Goal: Communication & Community: Answer question/provide support

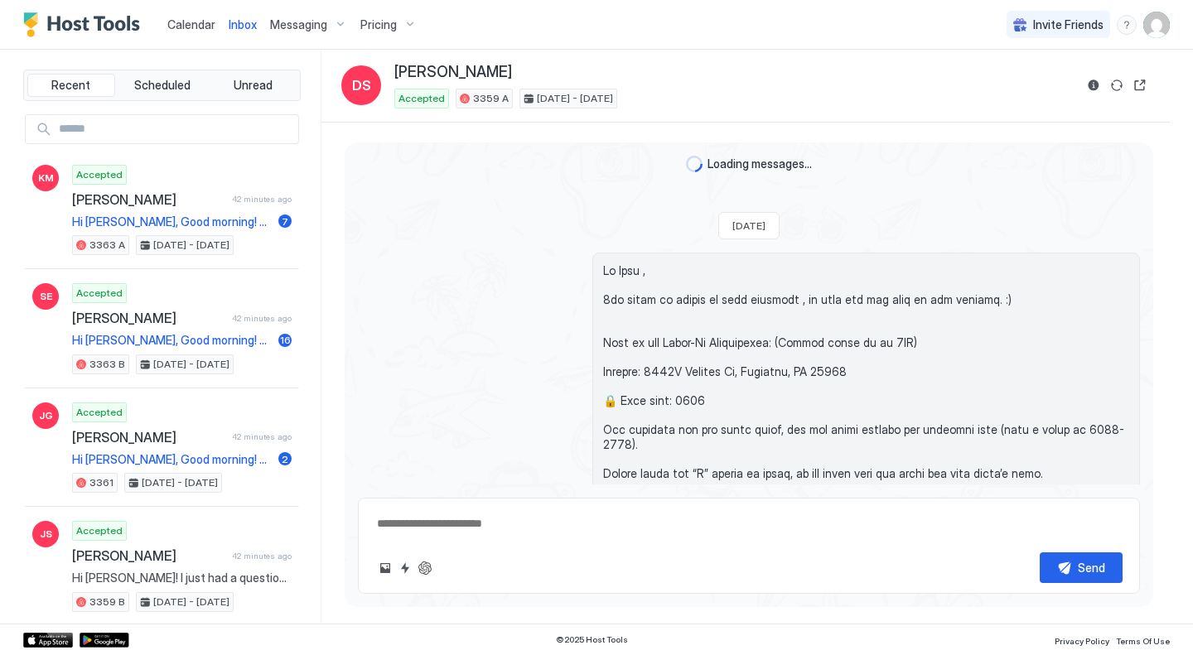
scroll to position [3111, 0]
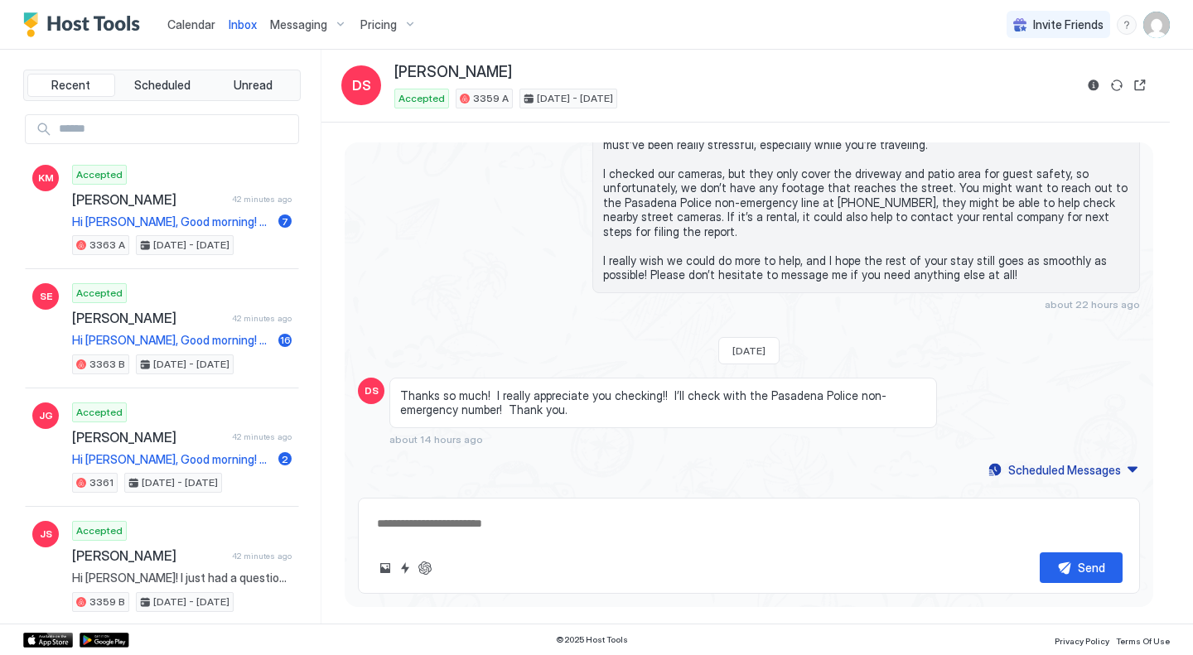
click at [143, 97] on div "Recent Scheduled Unread" at bounding box center [162, 85] width 278 height 31
click at [134, 81] on span "Scheduled" at bounding box center [162, 85] width 56 height 15
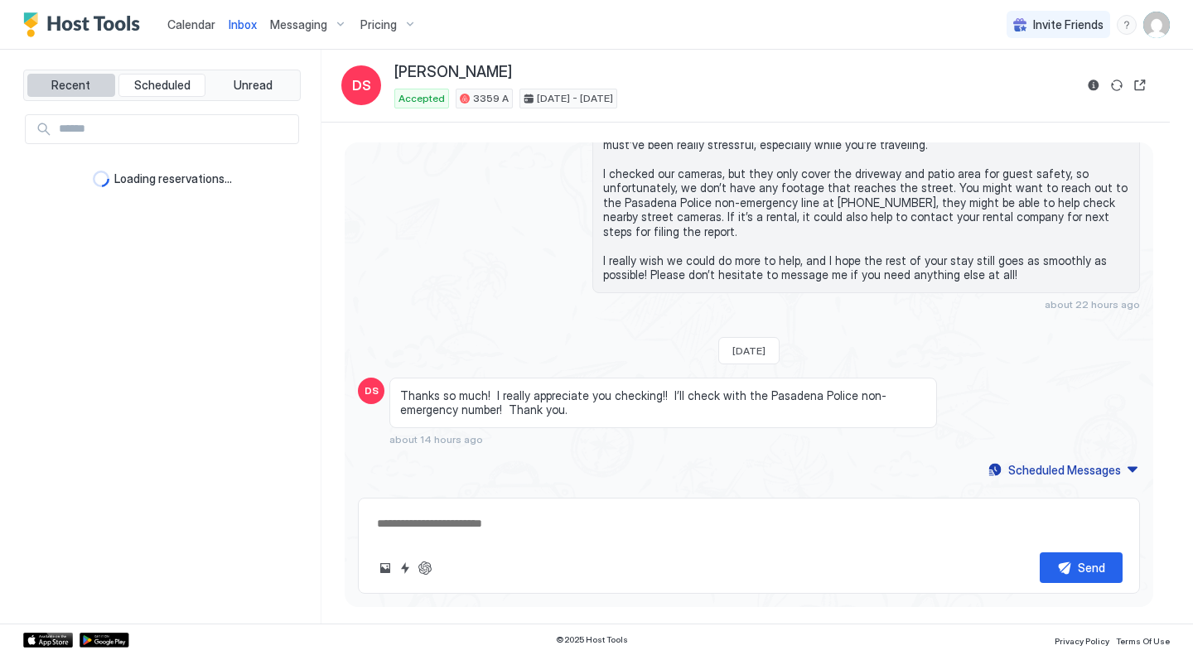
click at [91, 86] on button "Recent" at bounding box center [71, 85] width 88 height 23
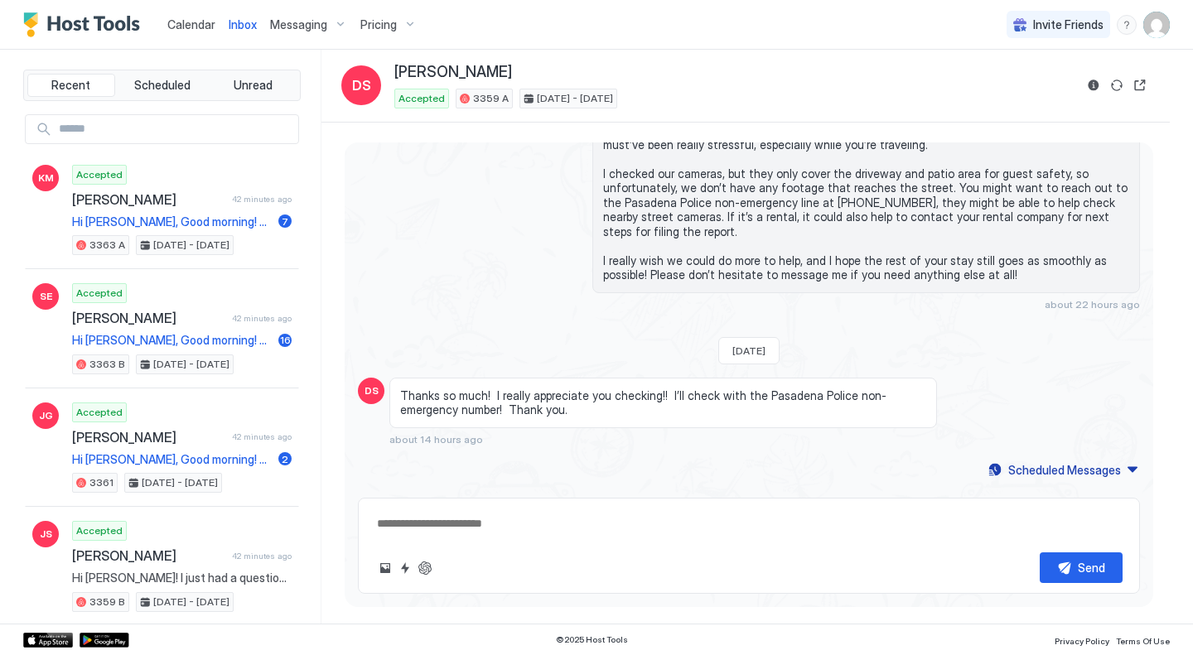
click at [204, 27] on span "Calendar" at bounding box center [191, 24] width 48 height 14
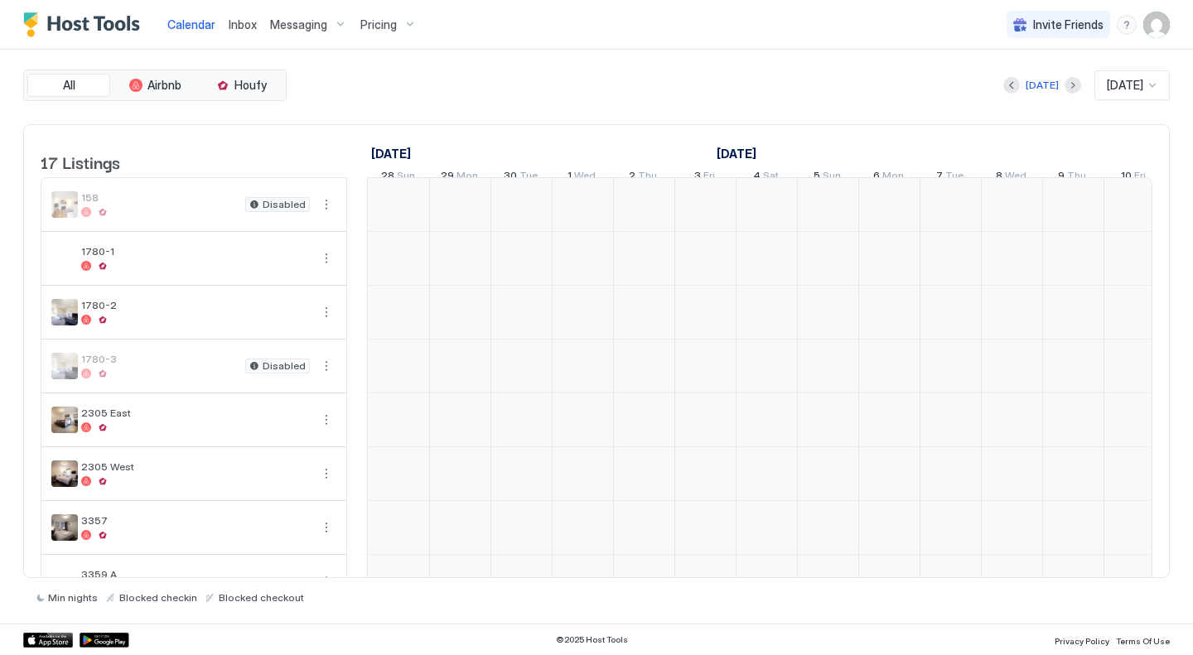
scroll to position [0, 921]
click at [249, 22] on span "Inbox" at bounding box center [243, 24] width 28 height 14
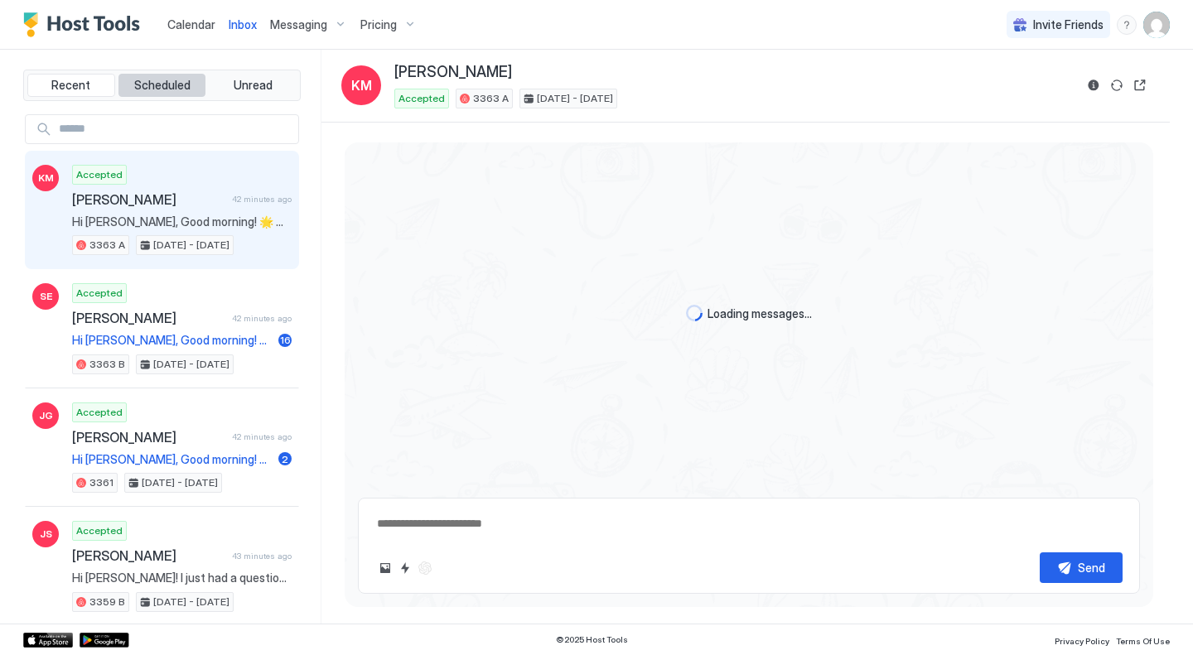
click at [174, 89] on span "Scheduled" at bounding box center [162, 85] width 56 height 15
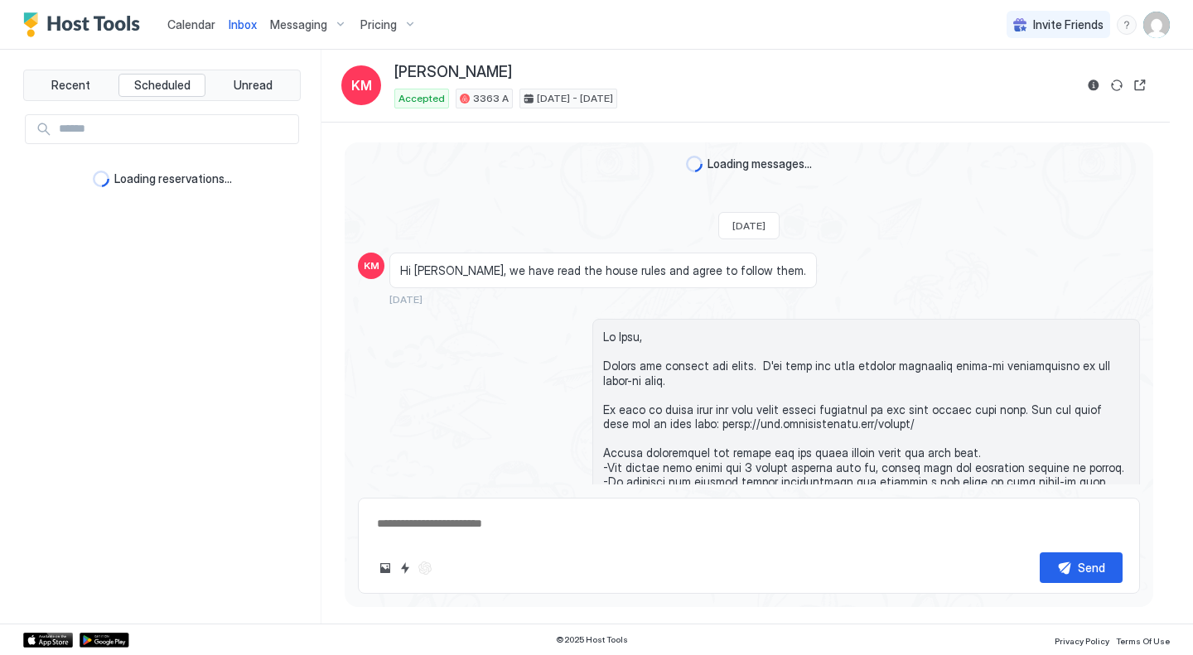
scroll to position [3662, 0]
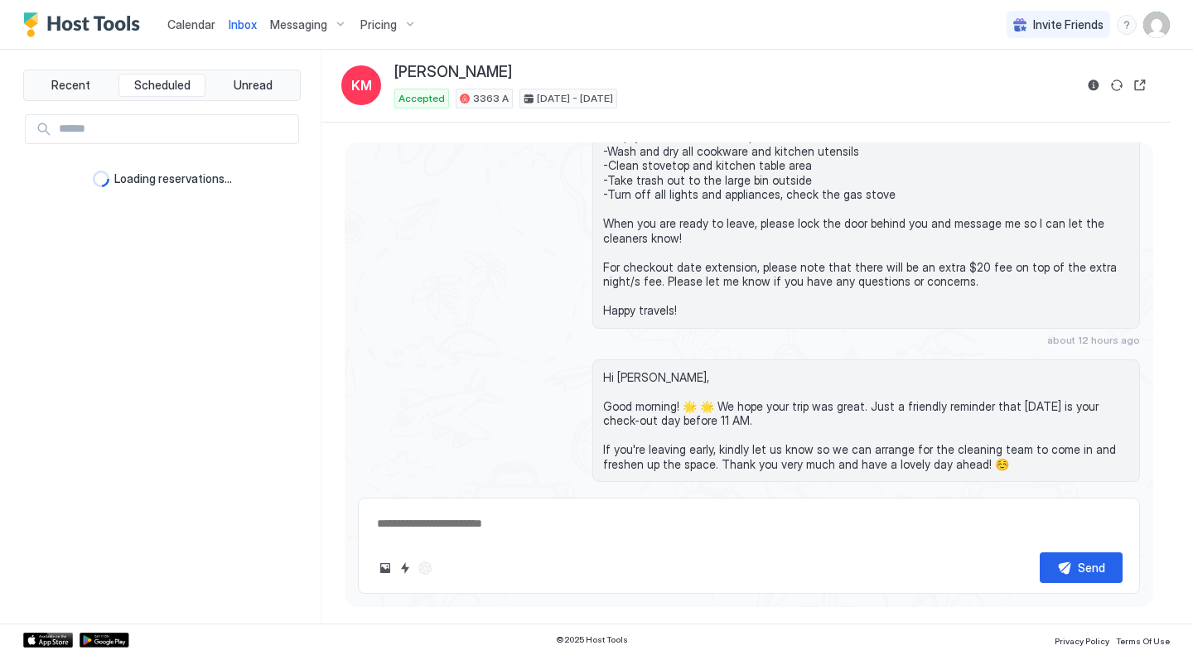
click at [78, 101] on div "Recent Scheduled Unread Loading reservations..." at bounding box center [172, 337] width 298 height 574
click at [79, 88] on span "Recent" at bounding box center [70, 85] width 39 height 15
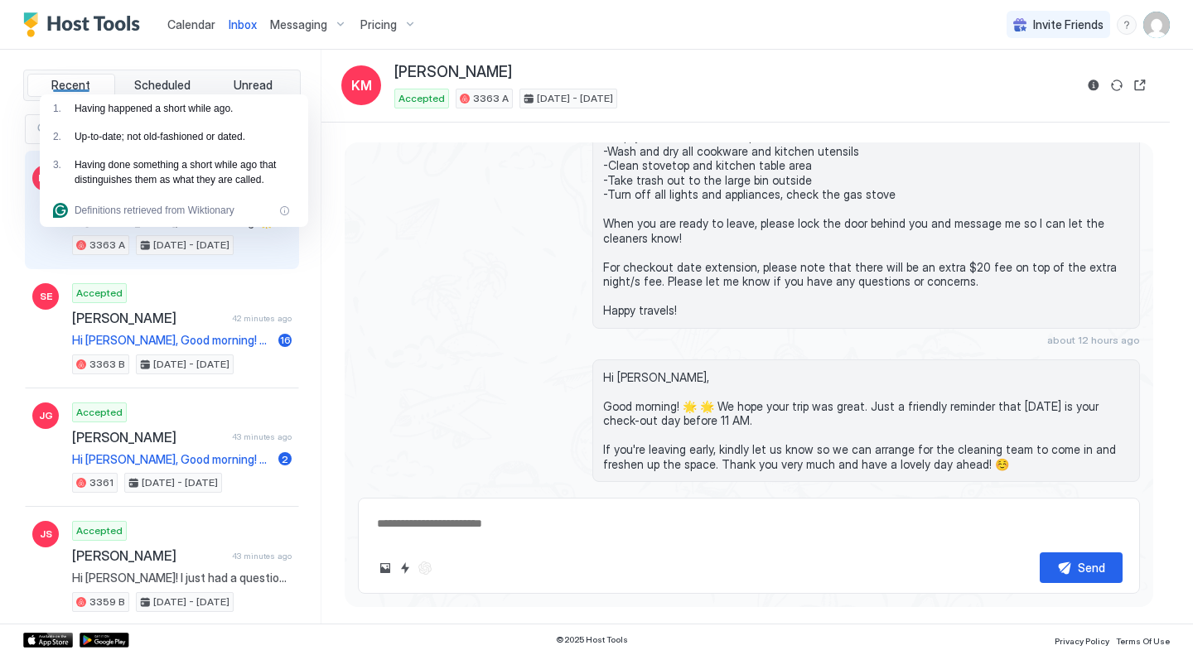
click at [568, 23] on div "Calendar Inbox Messaging Pricing Invite Friends KE" at bounding box center [596, 25] width 1193 height 50
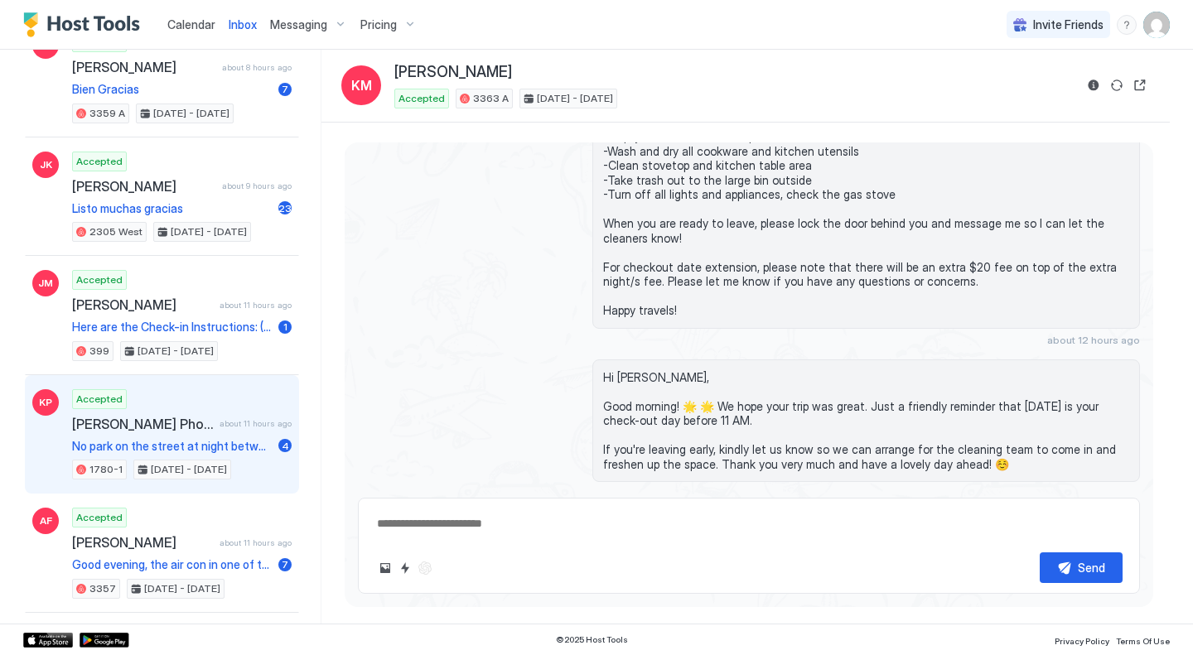
scroll to position [994, 0]
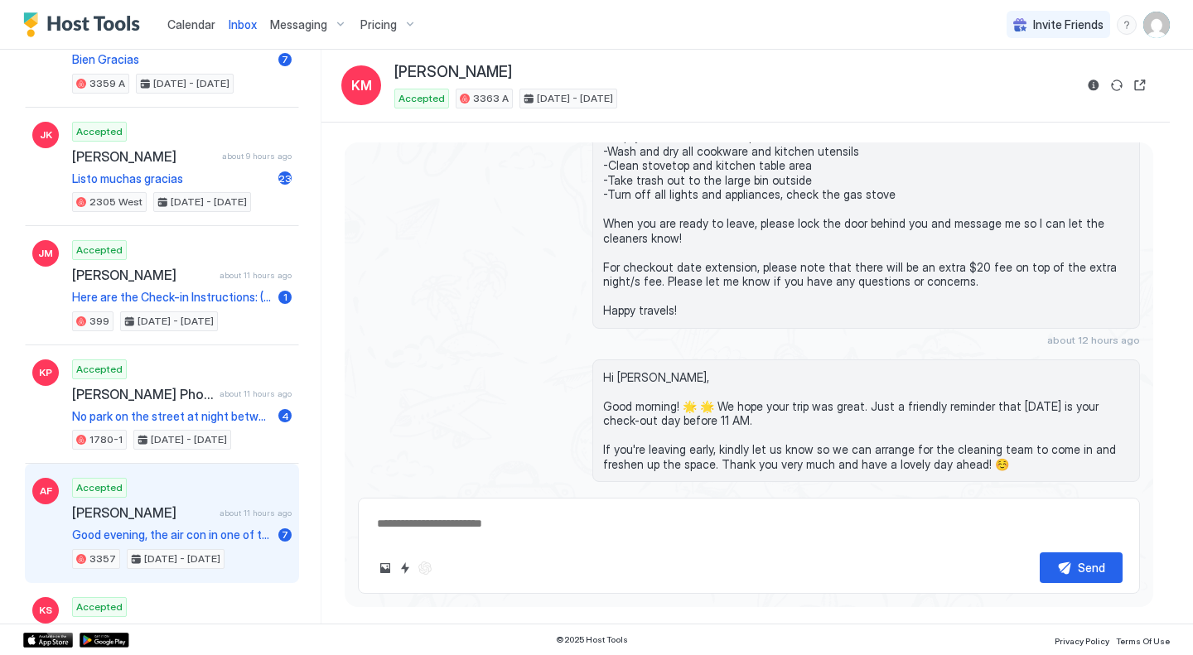
click at [194, 499] on div "Accepted [PERSON_NAME] about 11 hours ago Good evening, the air con in one of t…" at bounding box center [182, 523] width 220 height 91
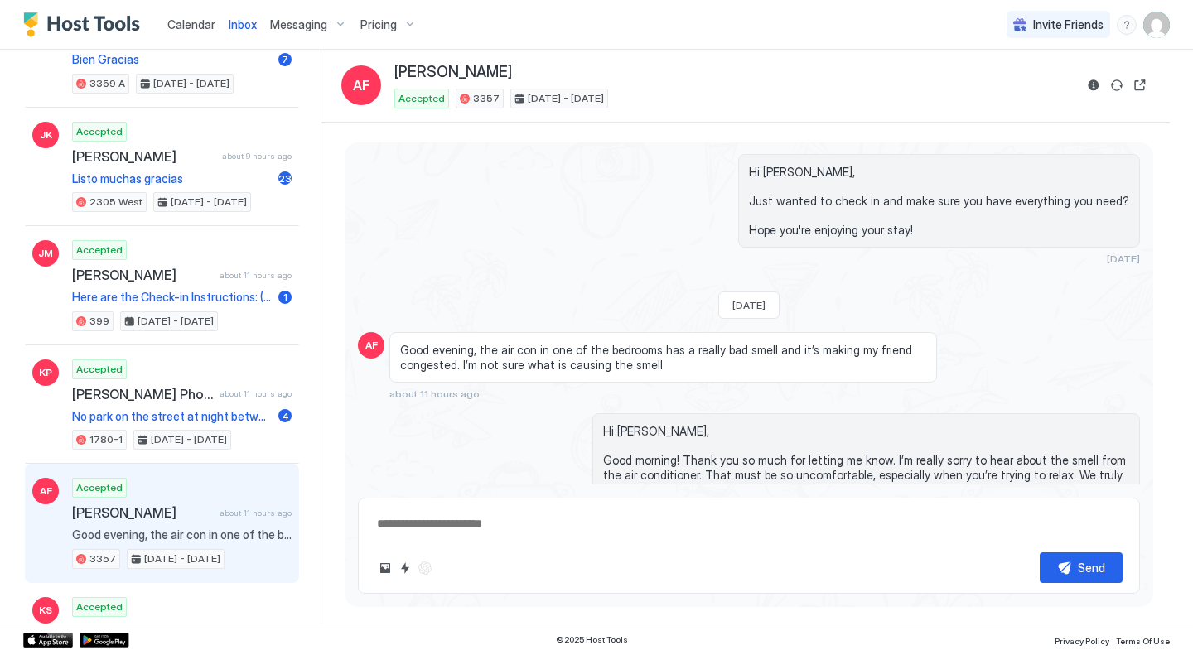
scroll to position [3209, 0]
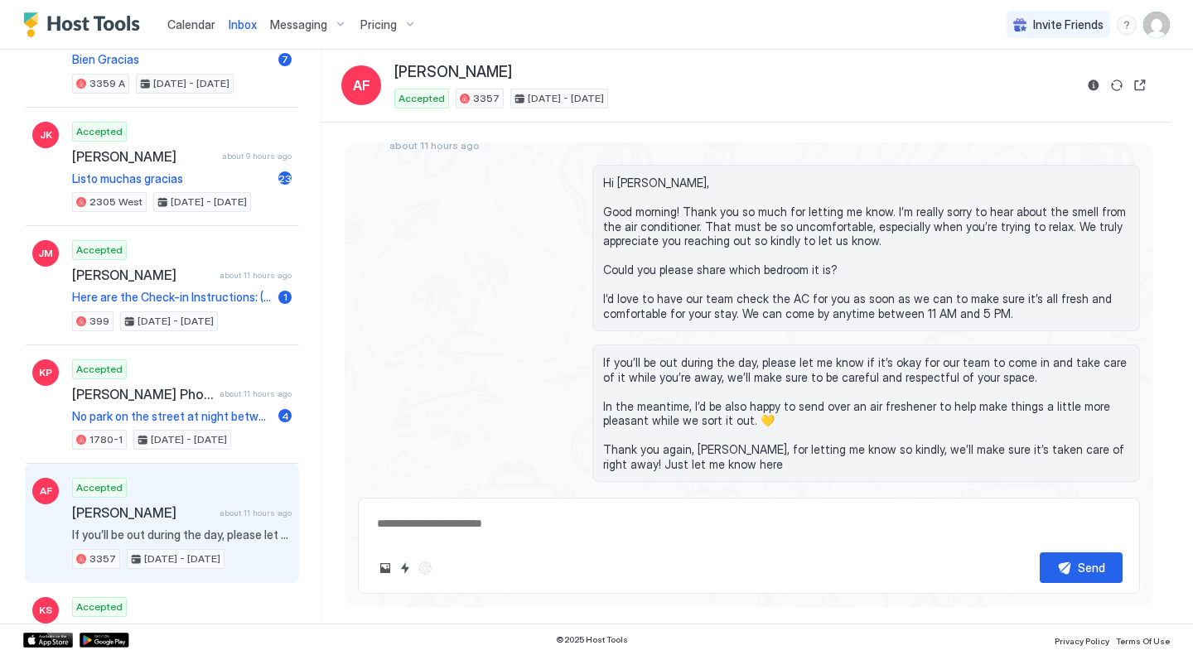
click at [486, 311] on div "Hi [PERSON_NAME], Good morning! Thank you so much for letting me know. I’m real…" at bounding box center [749, 248] width 782 height 167
type textarea "*"
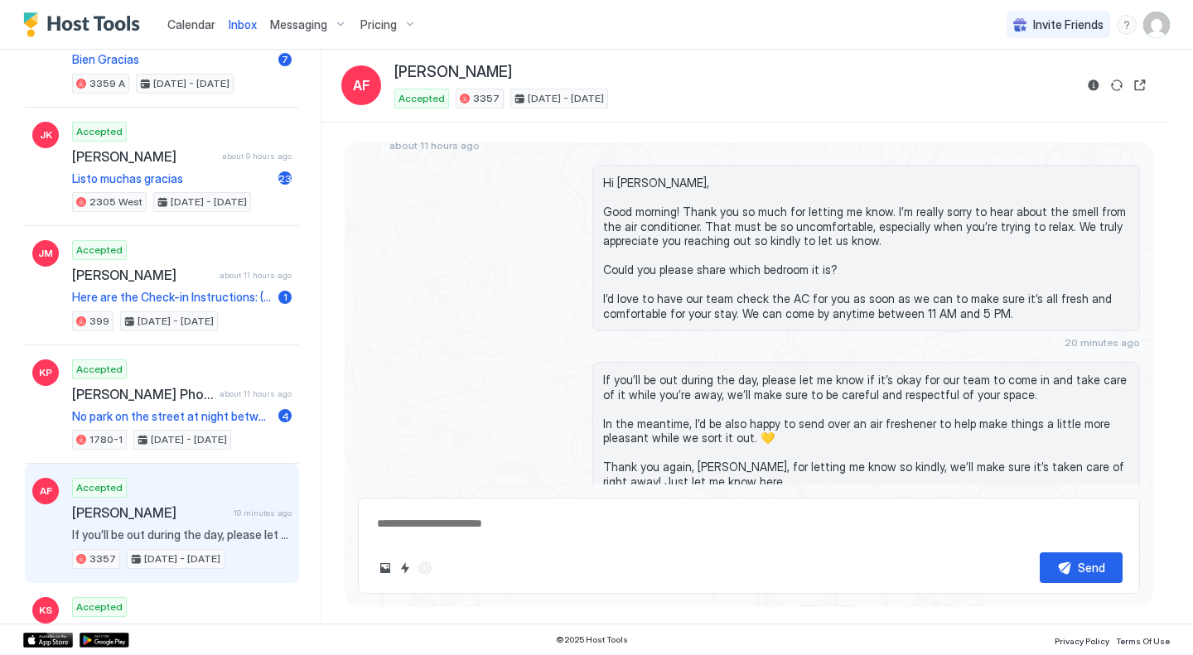
scroll to position [3295, 0]
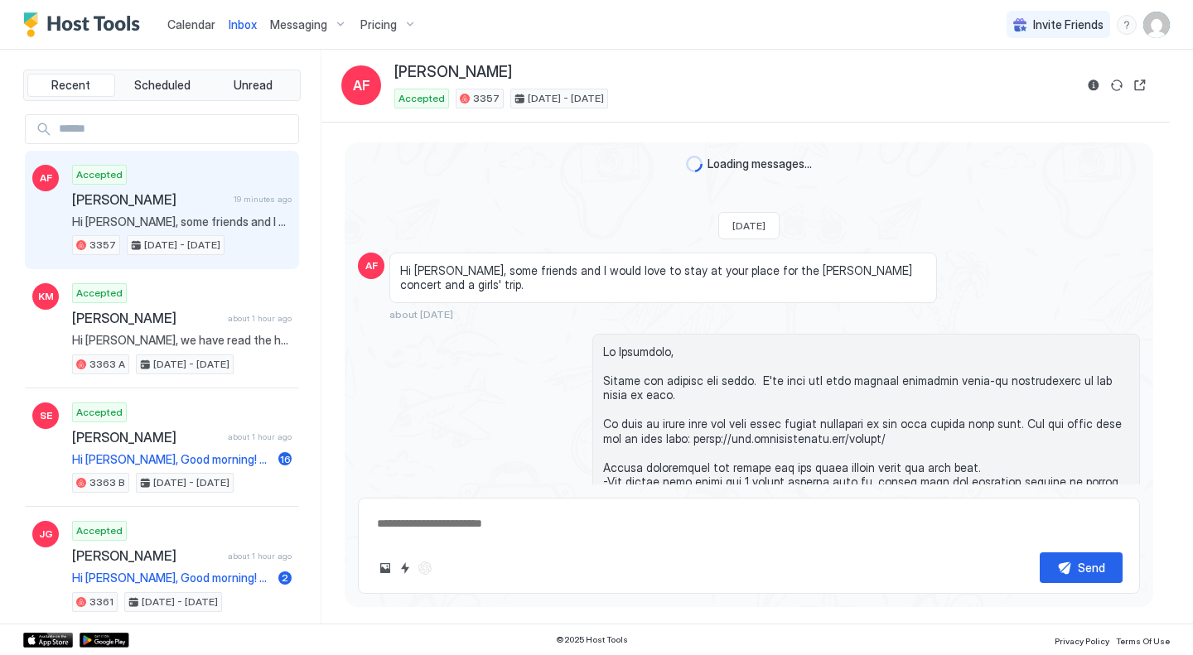
scroll to position [3278, 0]
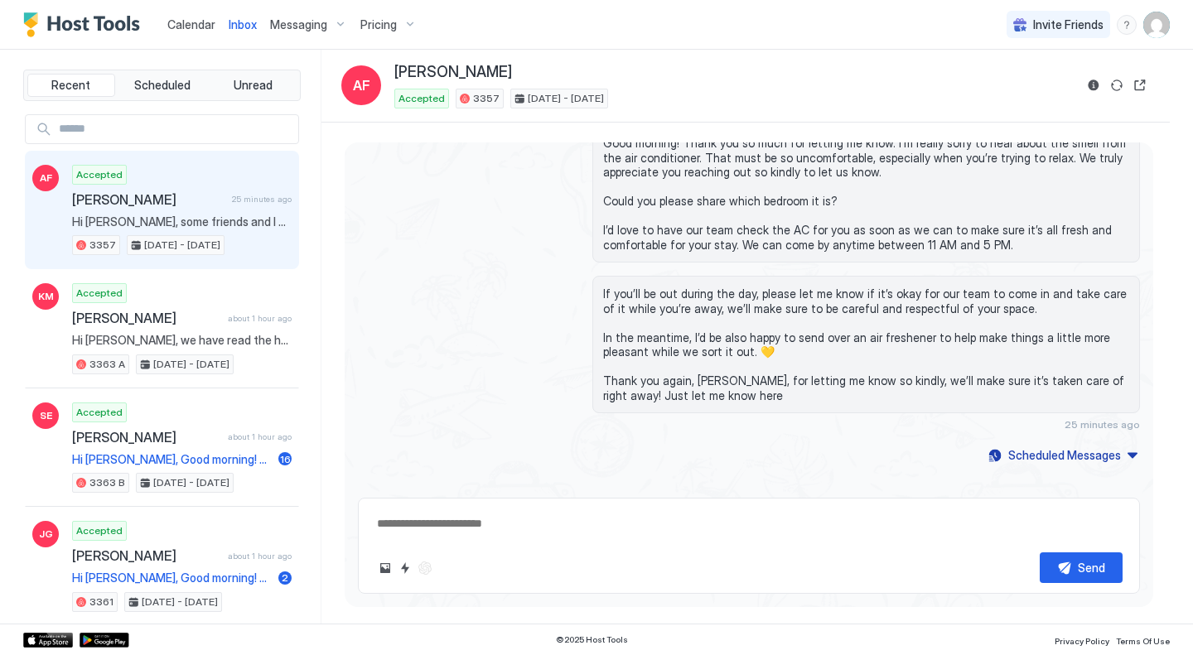
type textarea "*"
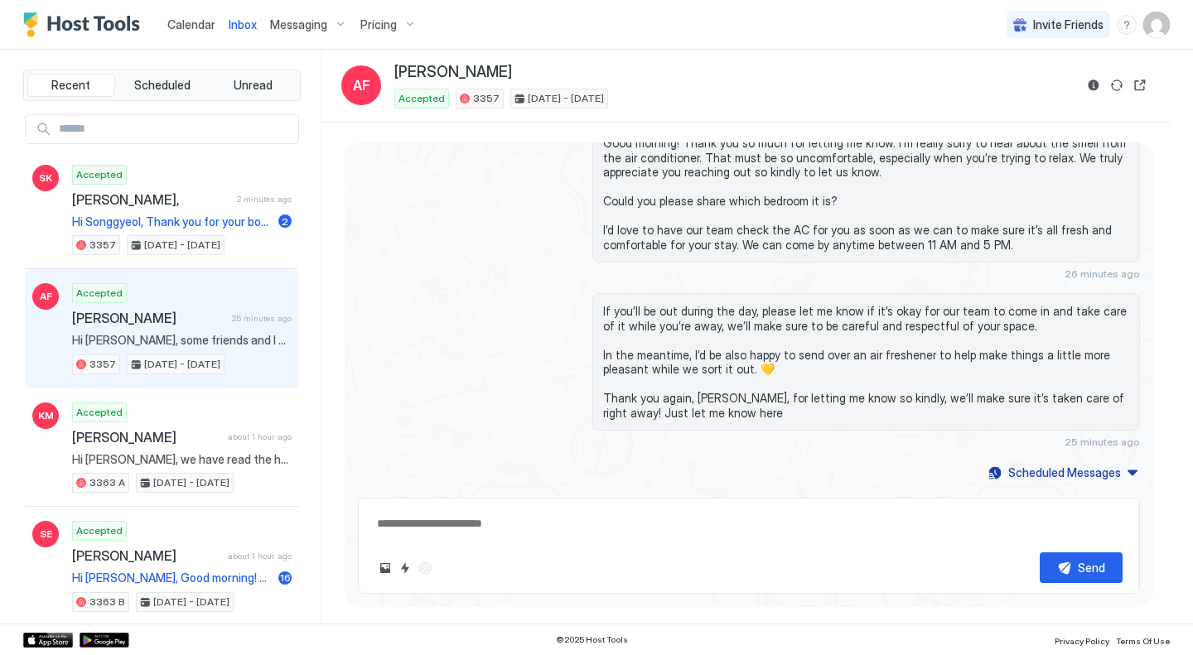
scroll to position [3295, 0]
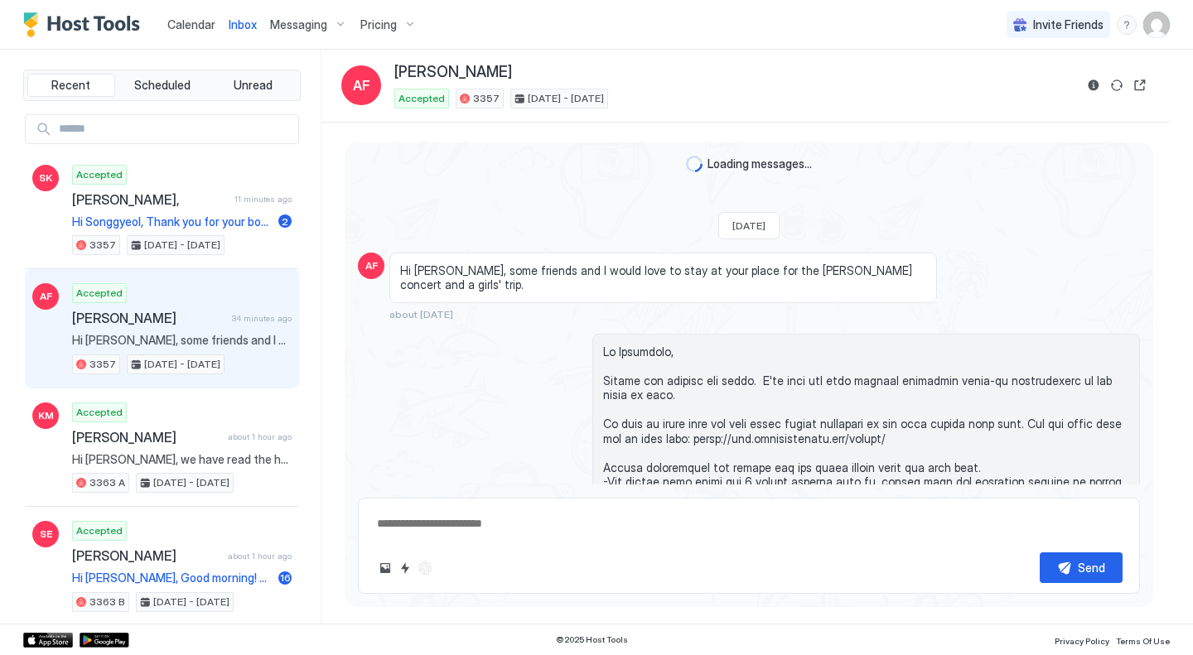
type textarea "*"
